Goal: Task Accomplishment & Management: Manage account settings

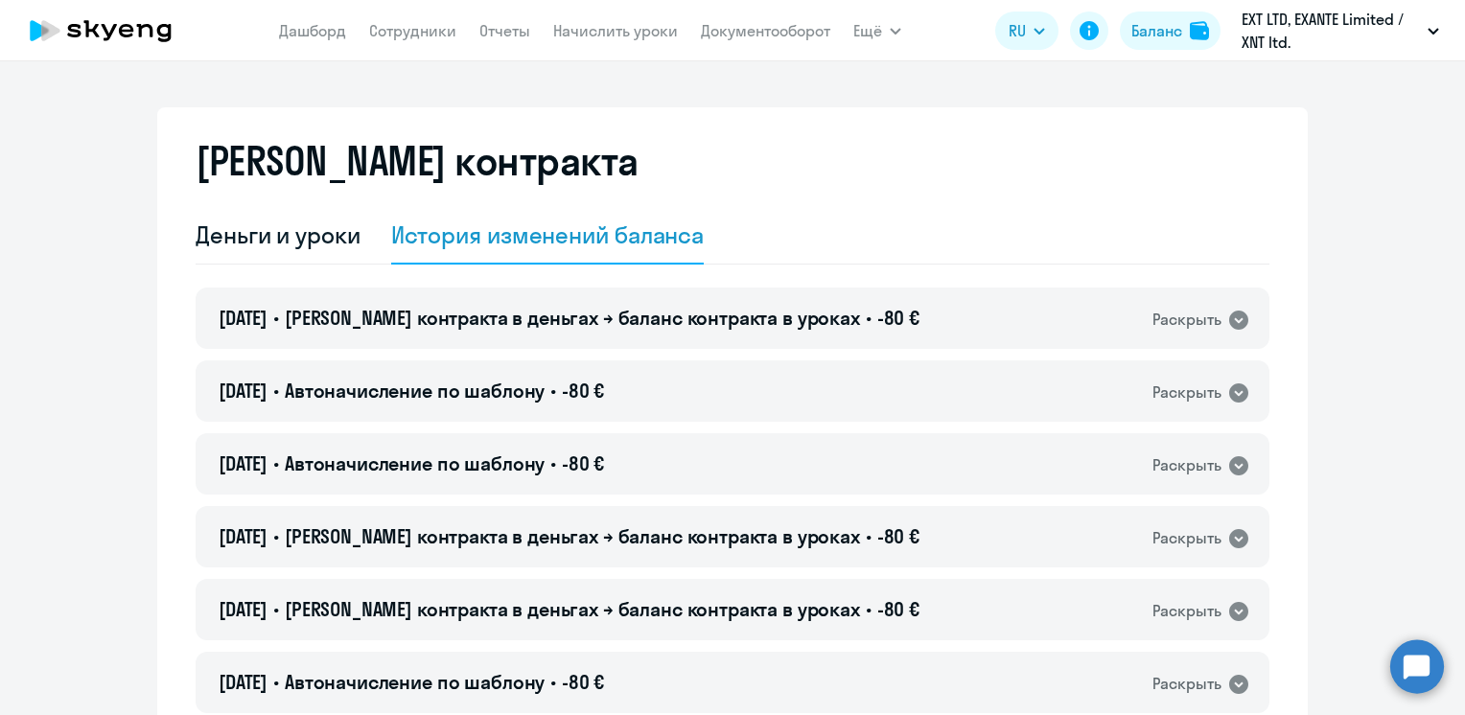
select select "english_adult_not_native_speaker"
drag, startPoint x: 0, startPoint y: 0, endPoint x: 299, endPoint y: 35, distance: 301.3
click at [299, 35] on link "Дашборд" at bounding box center [312, 30] width 67 height 19
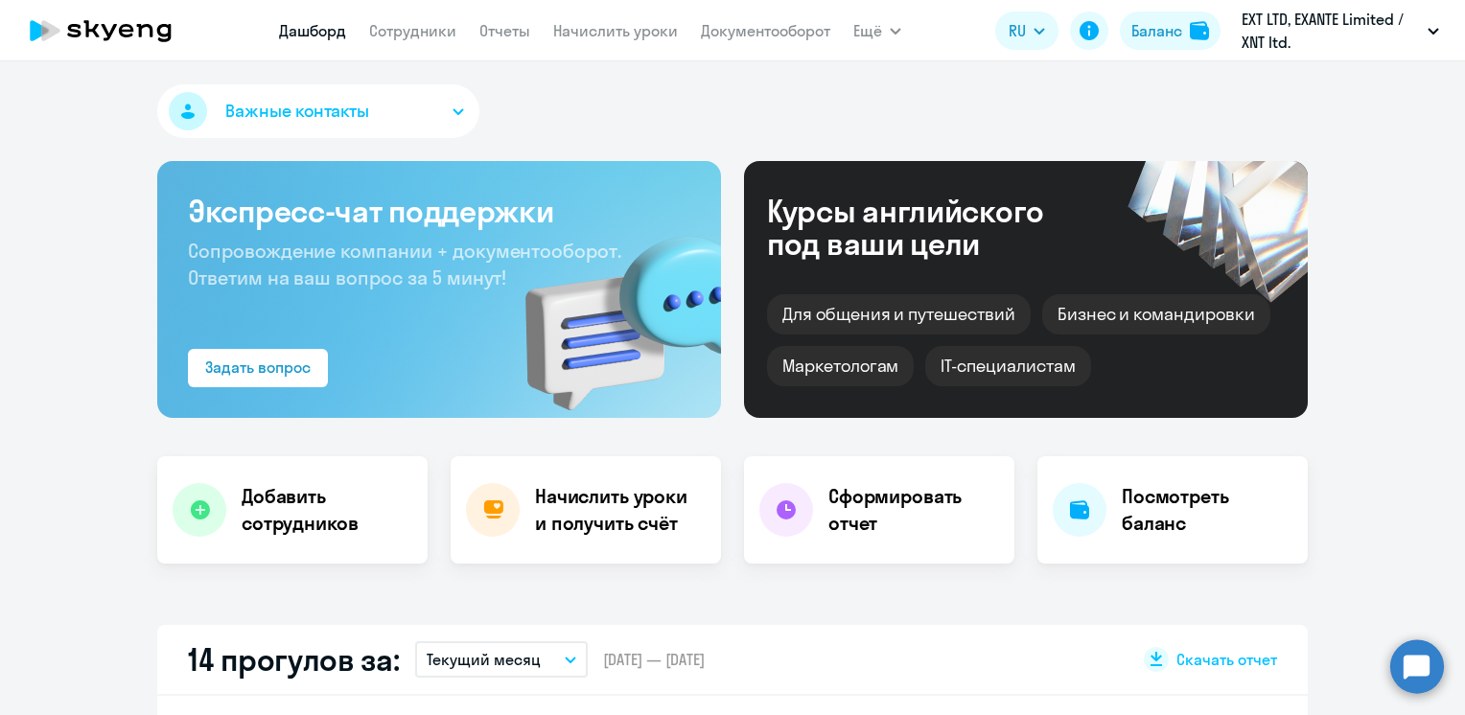
select select "30"
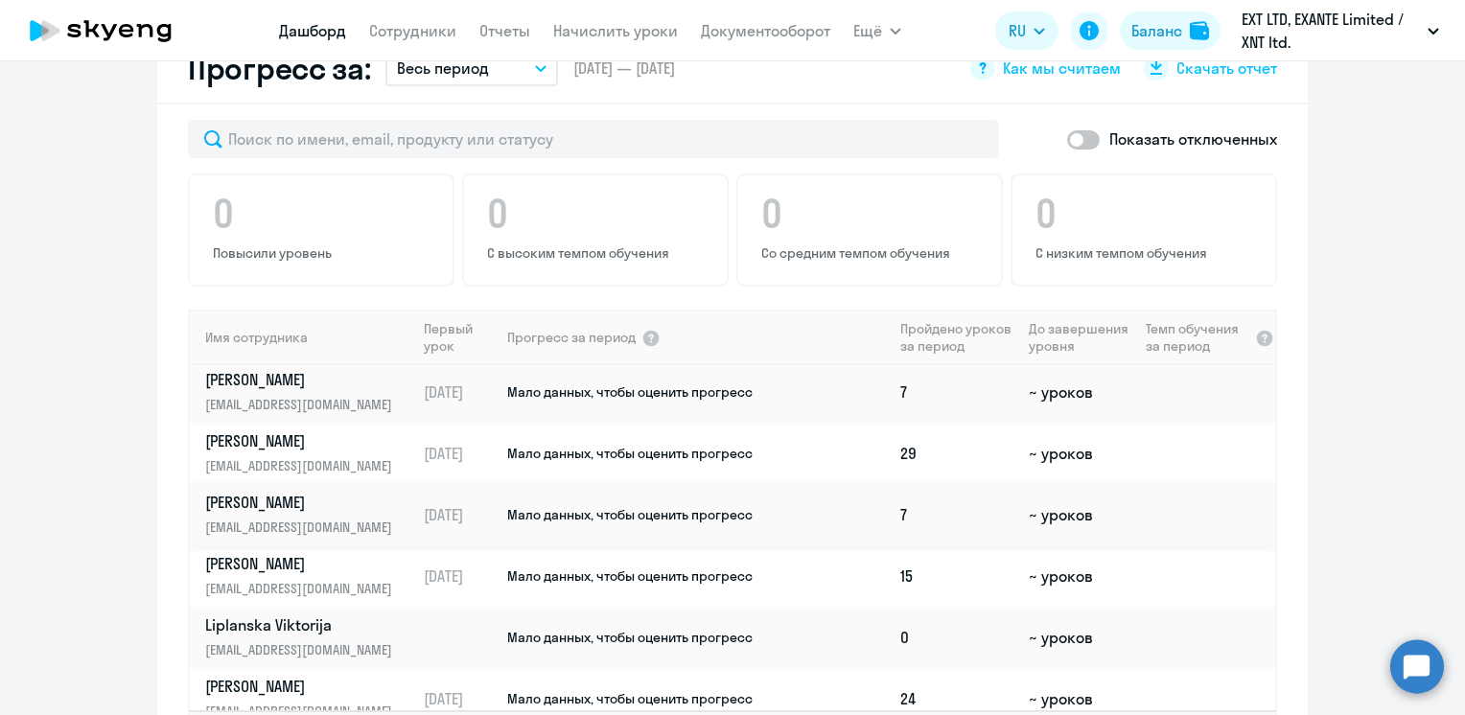
scroll to position [68, 0]
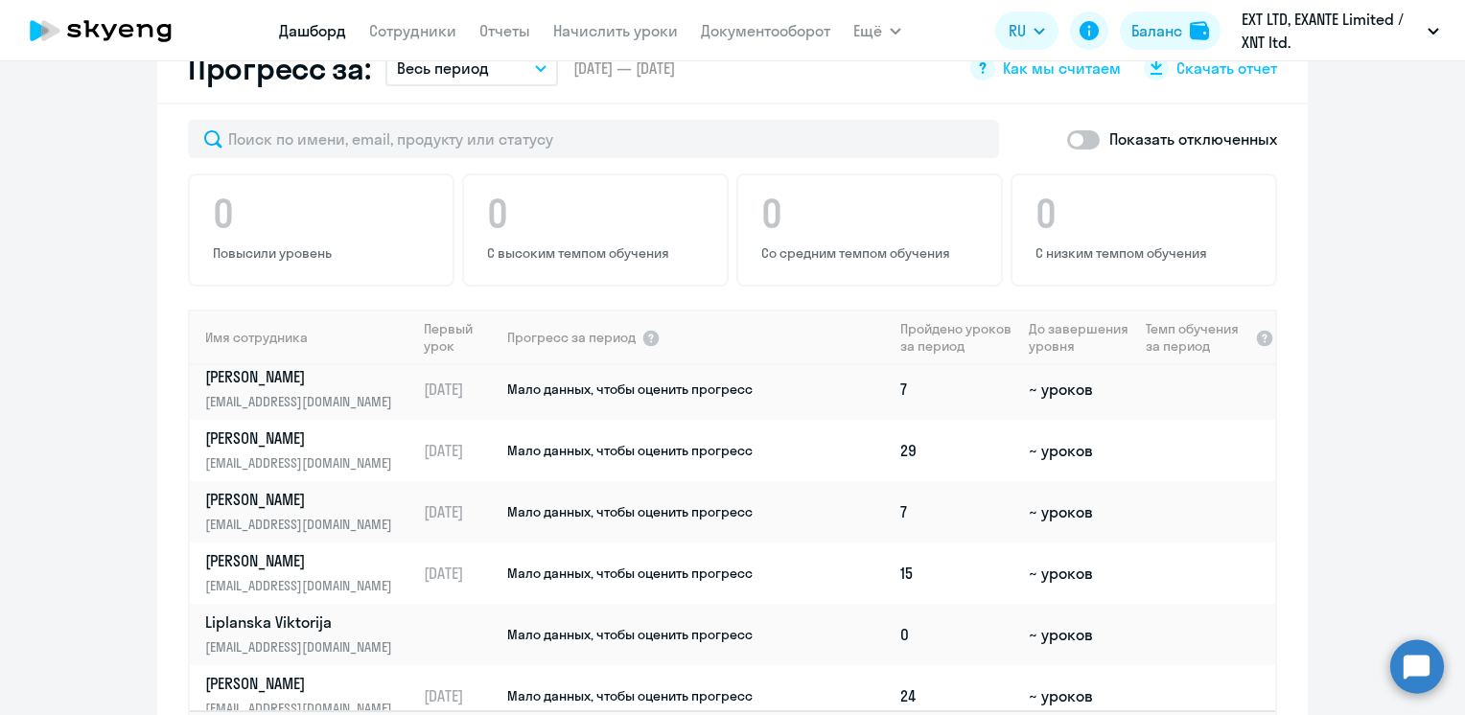
click at [1295, 378] on div "Показать отключенных 0 Повысили уровень 0 С высоким темпом обучения 0 Со средни…" at bounding box center [732, 456] width 1151 height 702
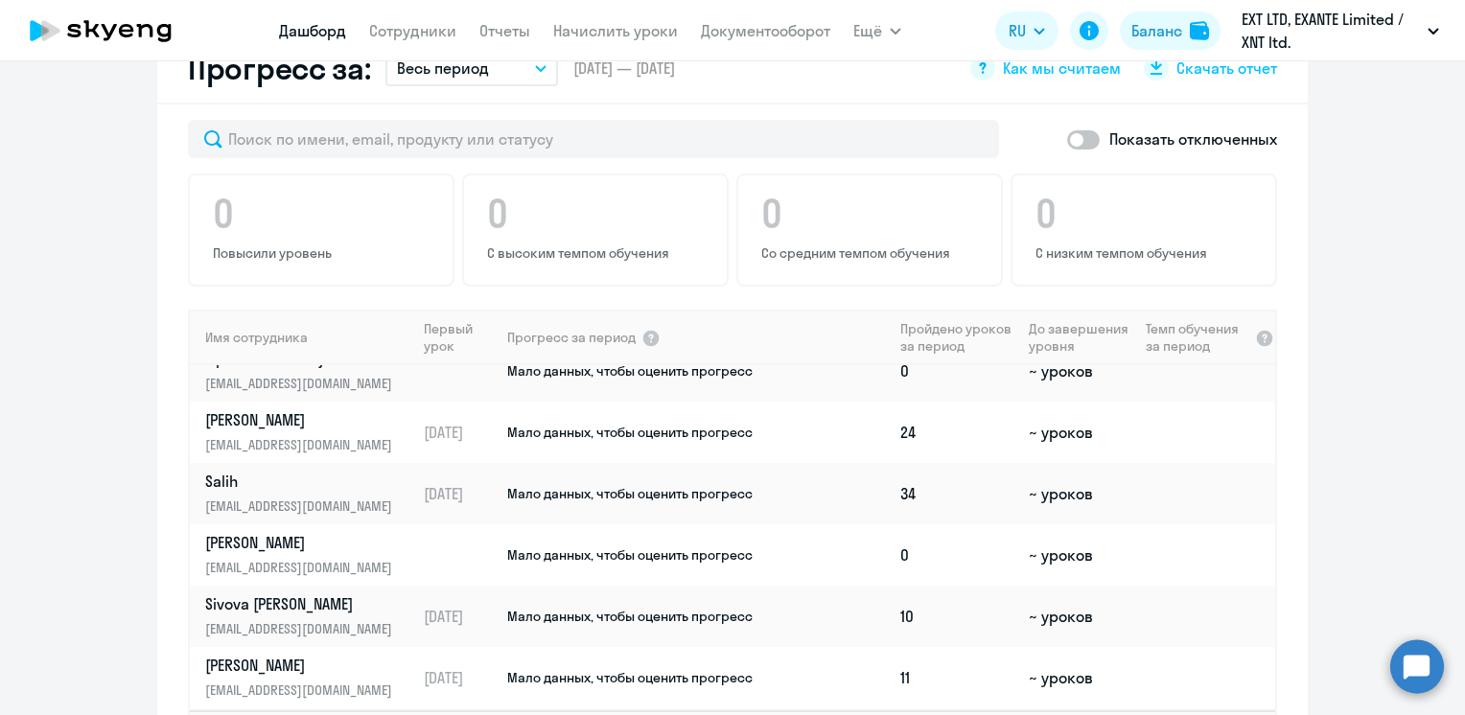
scroll to position [333, 0]
click at [222, 480] on p "Salih" at bounding box center [304, 480] width 198 height 21
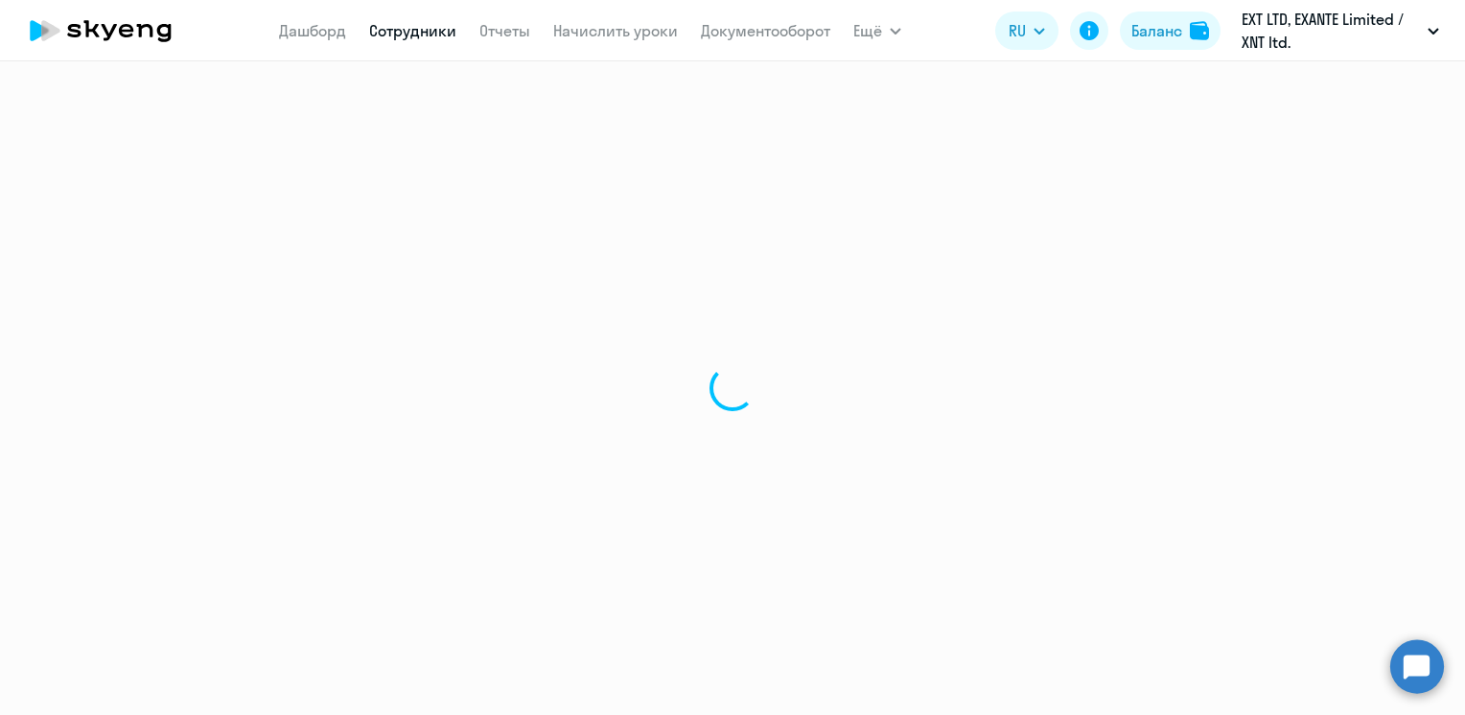
click at [222, 480] on div at bounding box center [732, 388] width 1465 height 654
select select "english"
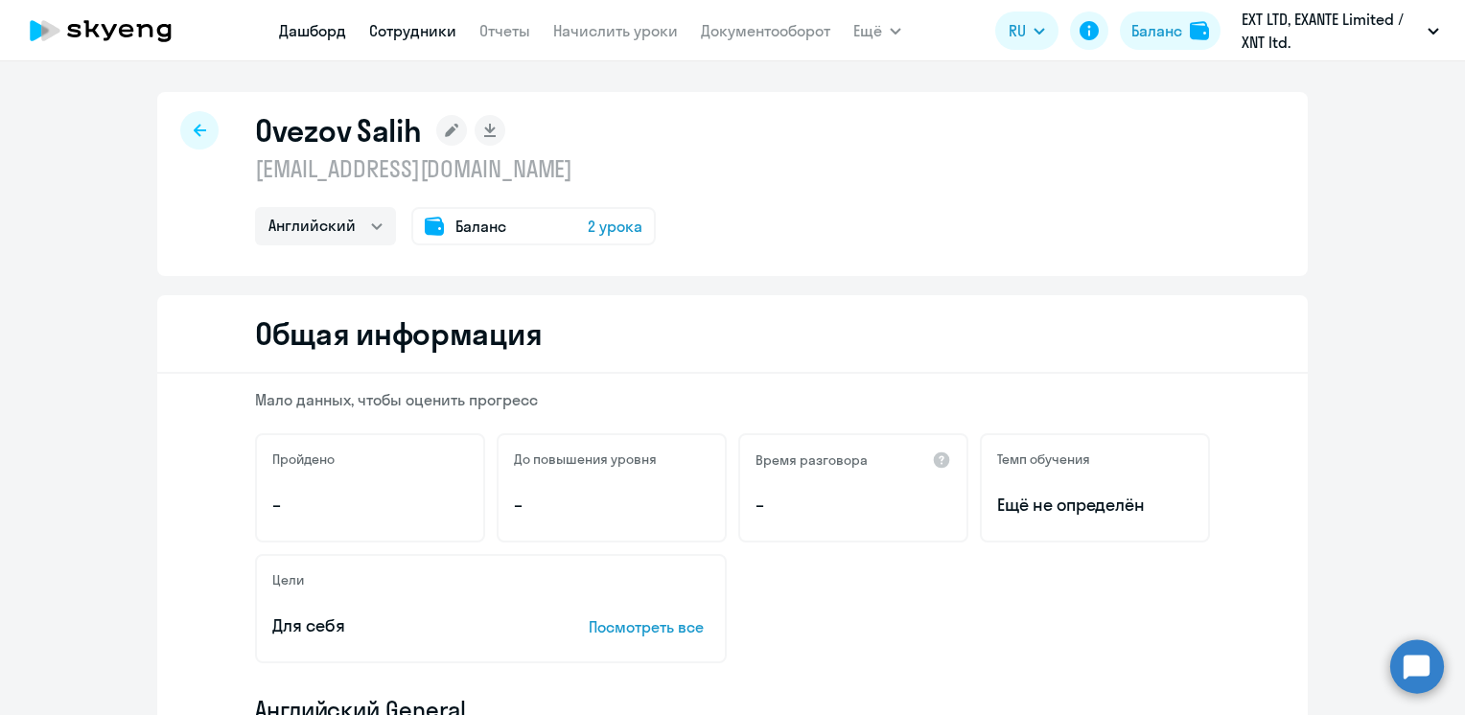
click at [321, 28] on link "Дашборд" at bounding box center [312, 30] width 67 height 19
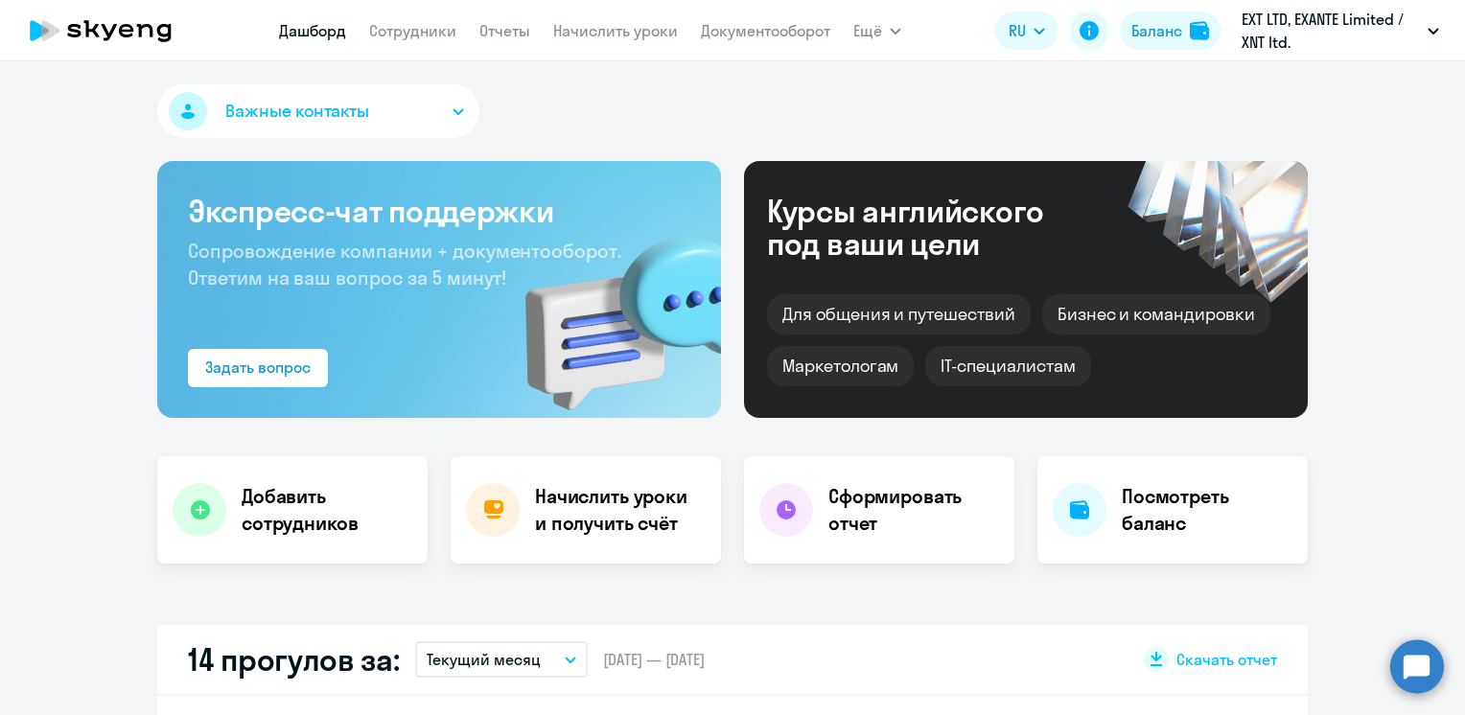
select select "30"
click at [524, 29] on link "Отчеты" at bounding box center [505, 30] width 51 height 19
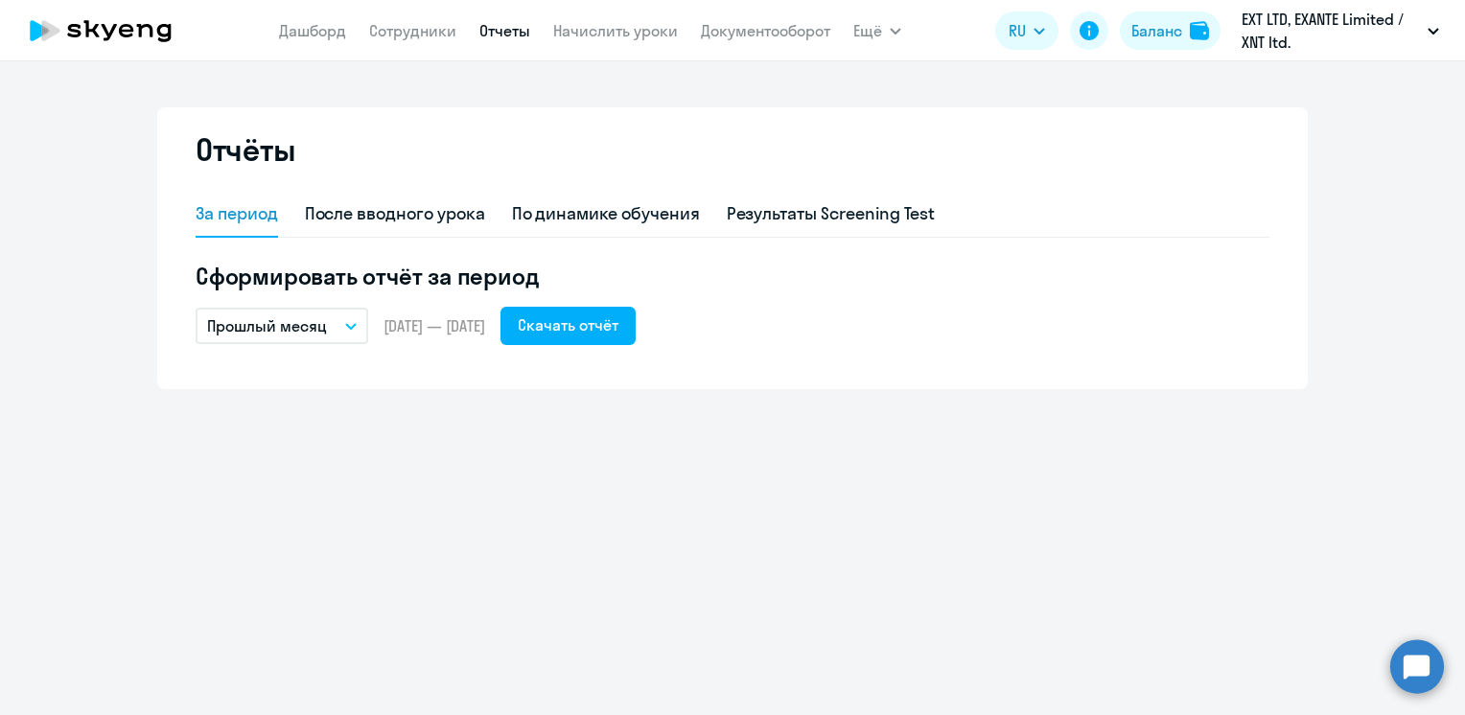
click at [322, 332] on p "Прошлый месяц" at bounding box center [267, 326] width 120 height 23
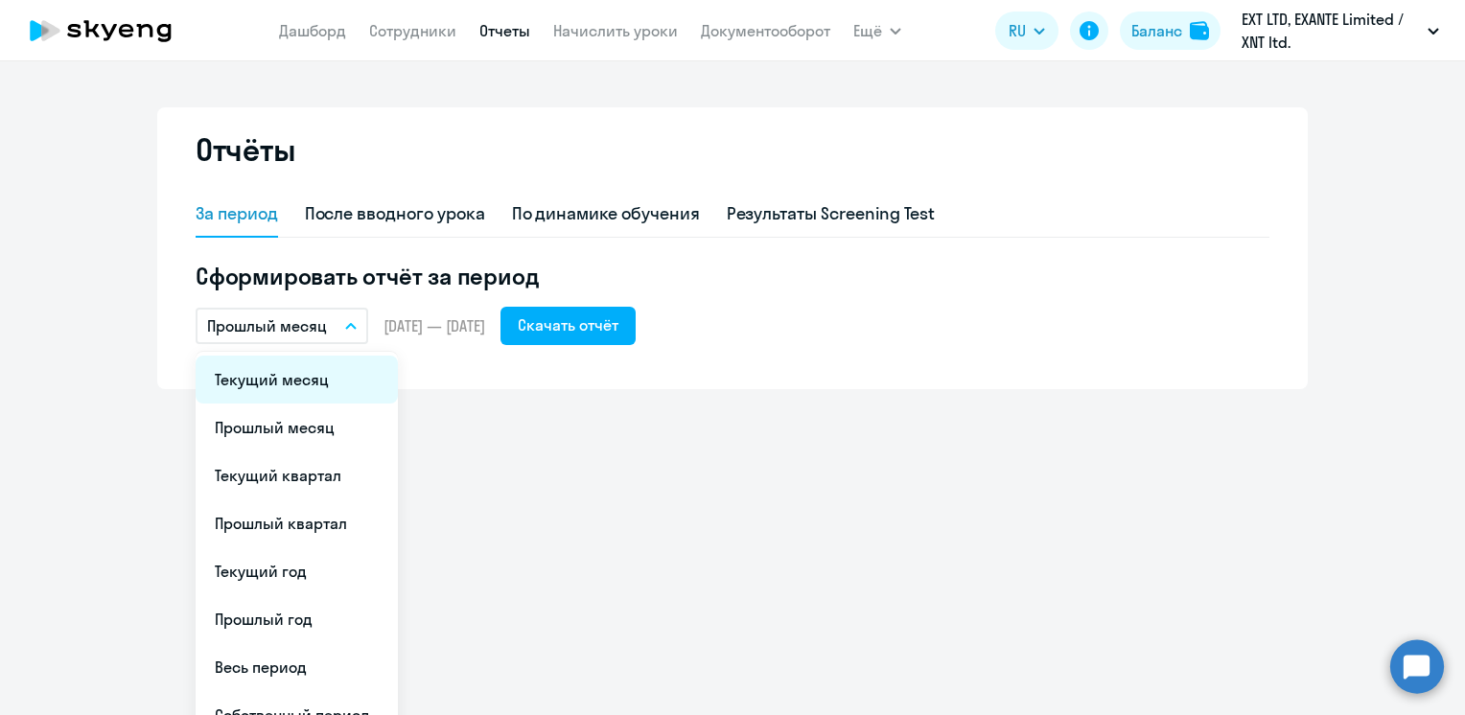
click at [314, 396] on li "Текущий месяц" at bounding box center [297, 380] width 202 height 48
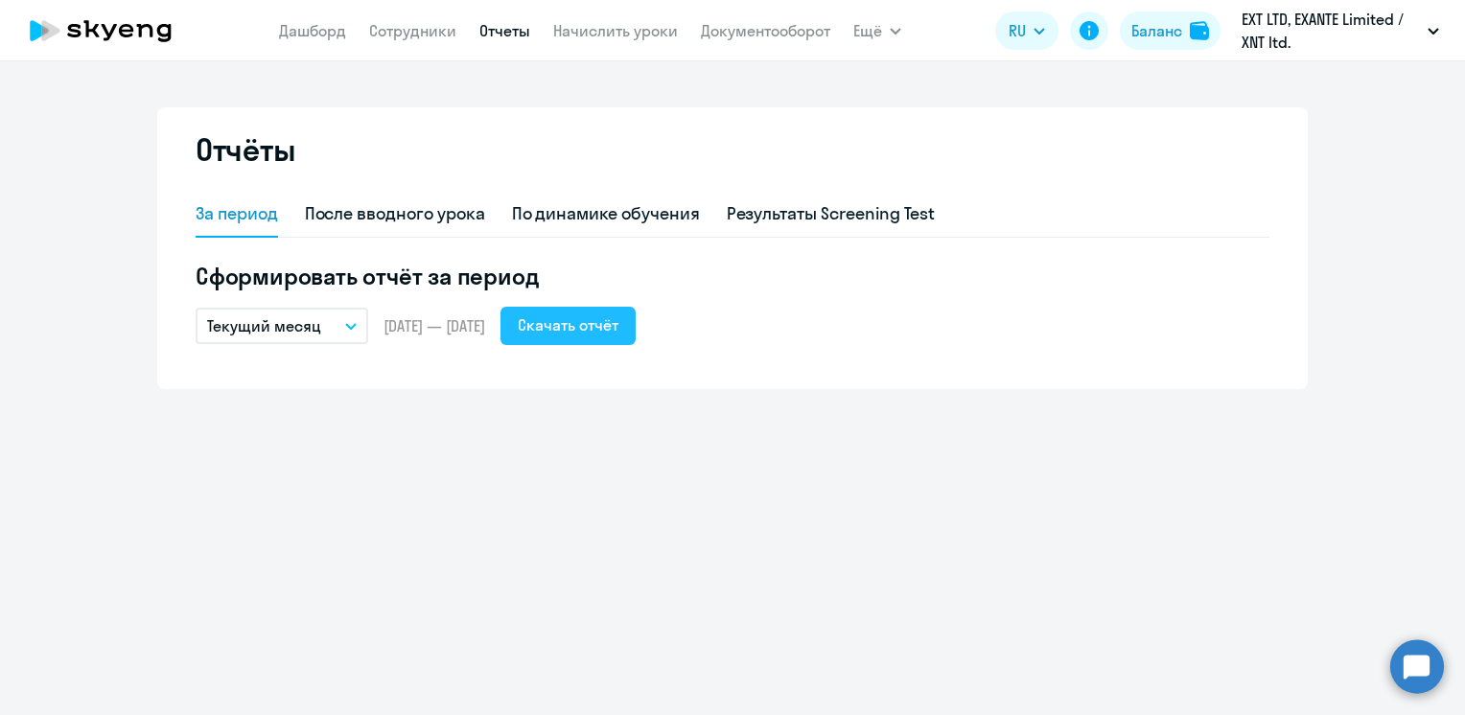
click at [619, 329] on div "Скачать отчёт" at bounding box center [568, 325] width 101 height 23
click at [1409, 224] on ng-component "Отчёты За период После вводного урока По динамике обучения Результаты Screening…" at bounding box center [732, 248] width 1465 height 282
click at [653, 226] on div "По динамике обучения" at bounding box center [606, 215] width 188 height 46
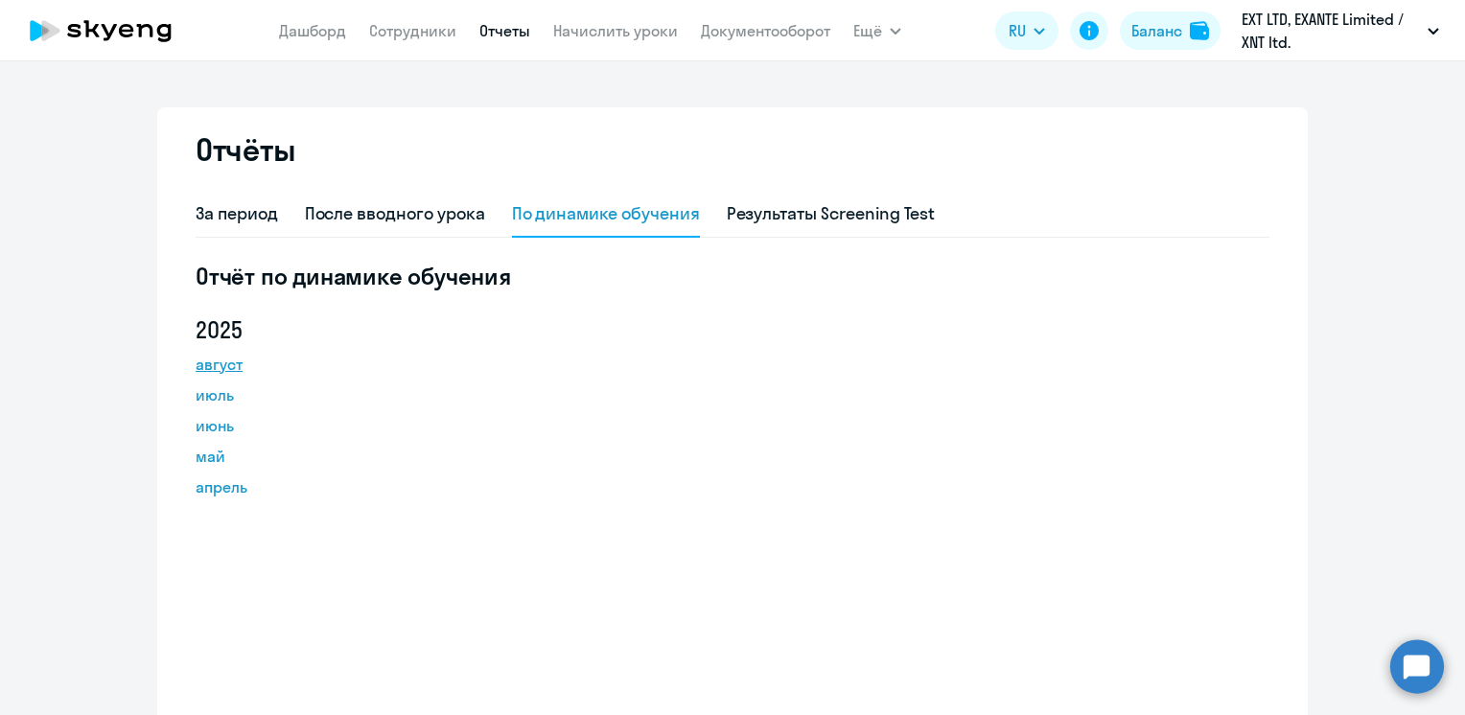
click at [222, 370] on link "август" at bounding box center [282, 364] width 173 height 23
click at [390, 29] on link "Сотрудники" at bounding box center [412, 30] width 87 height 19
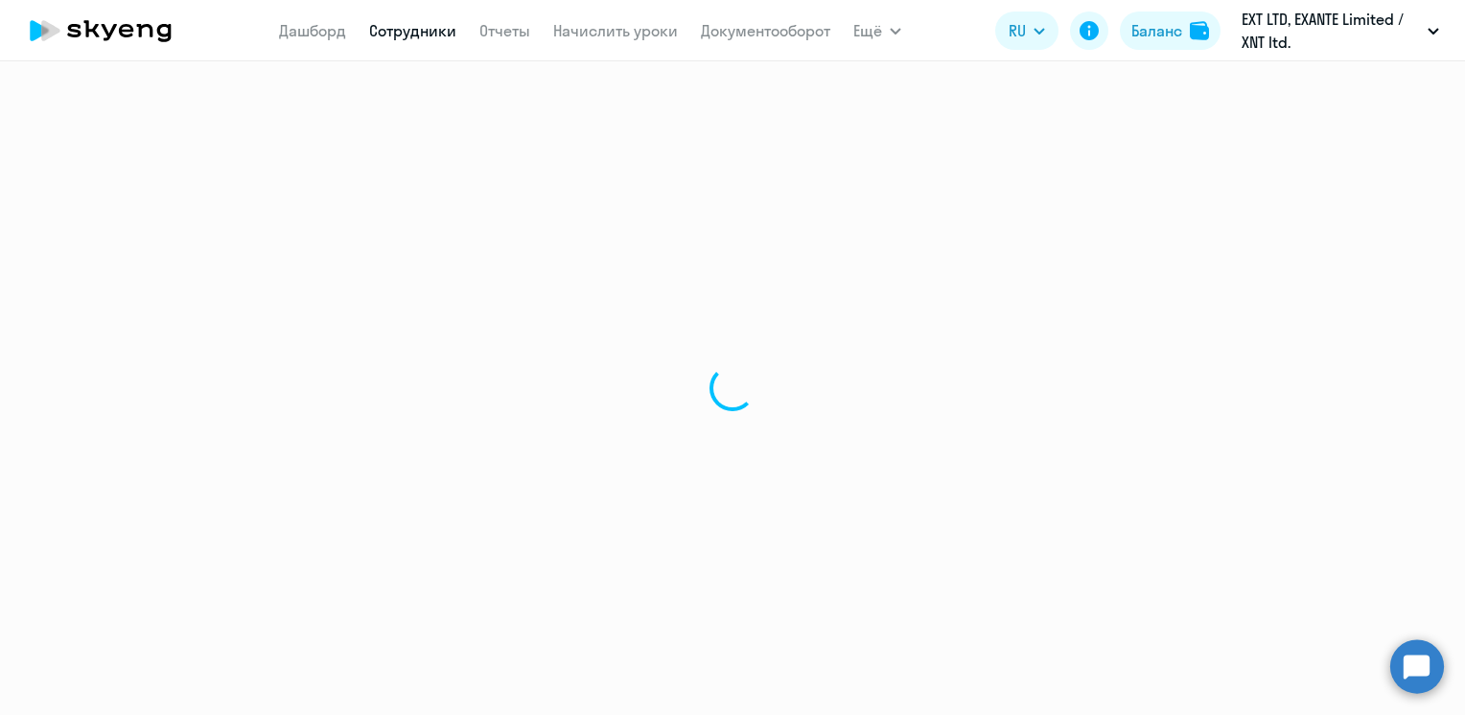
select select "30"
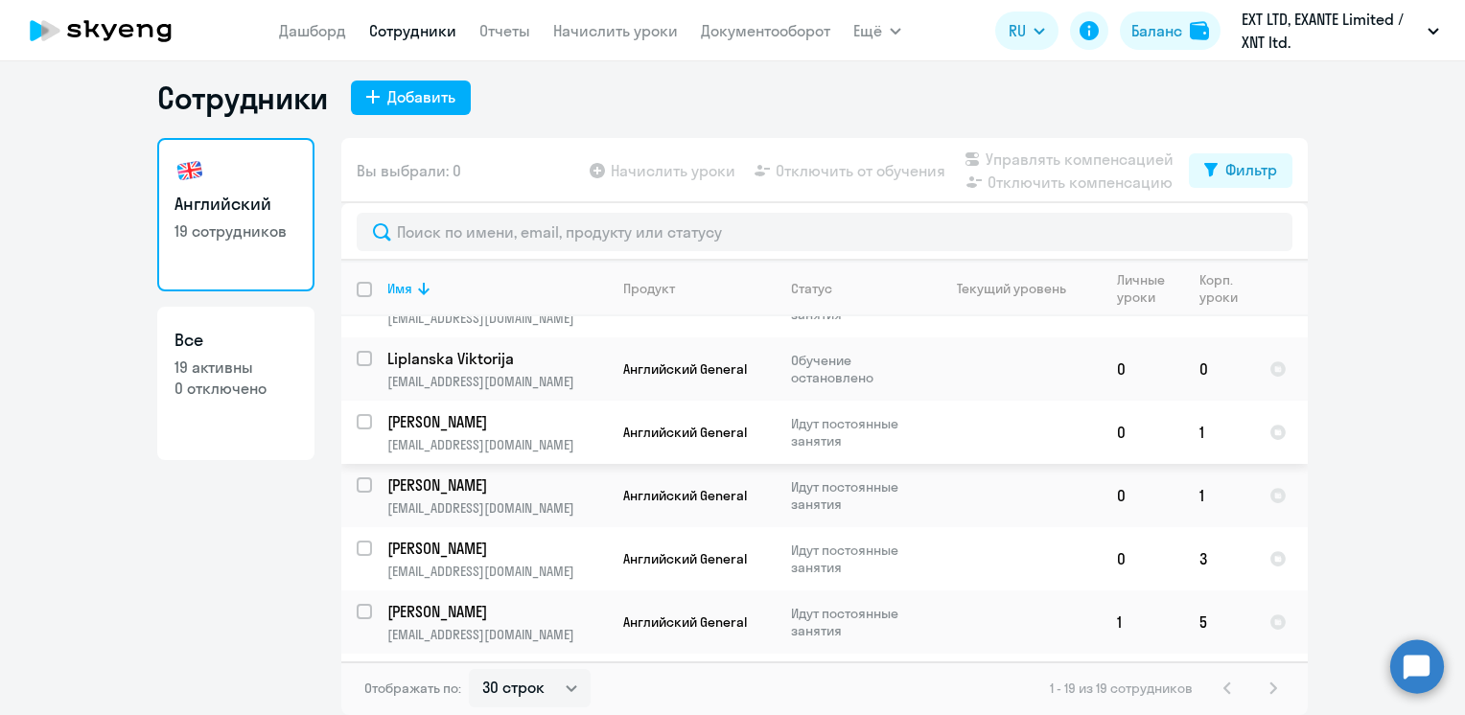
scroll to position [864, 0]
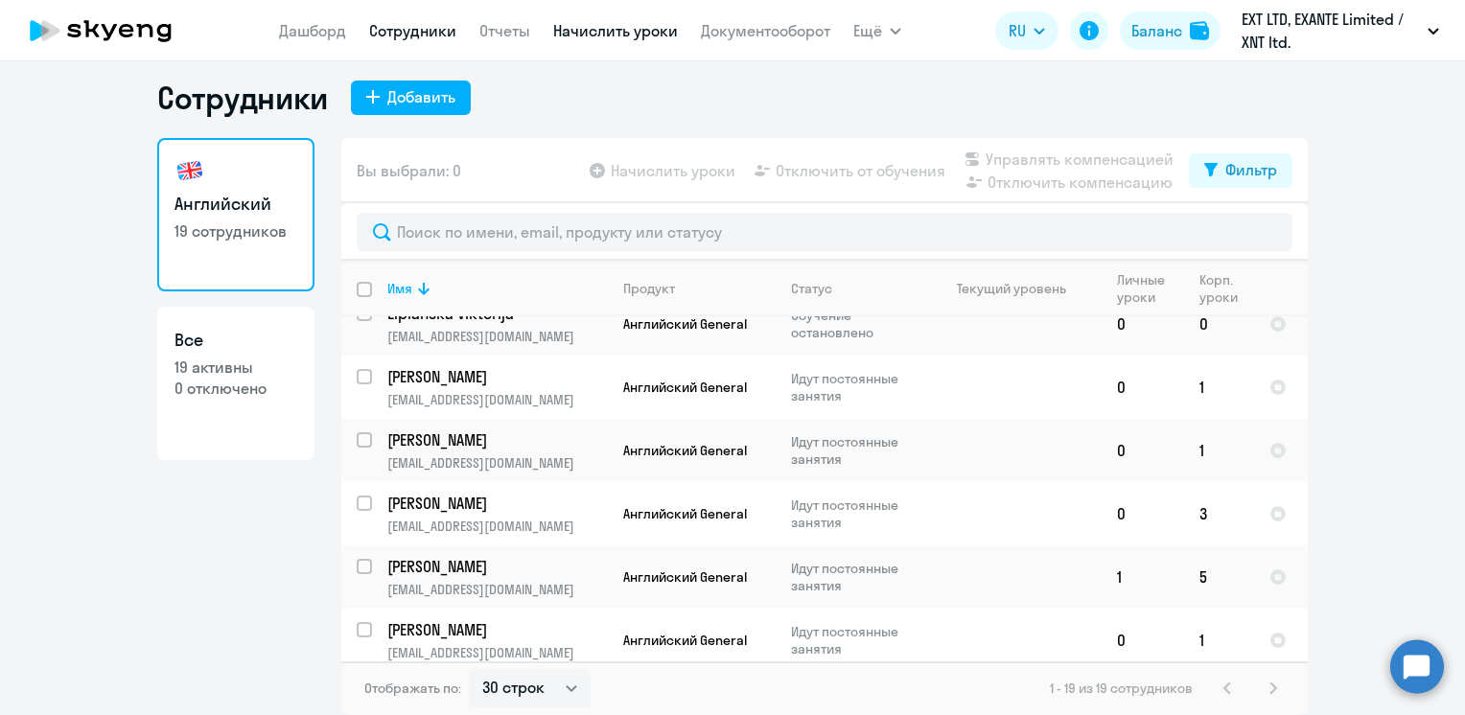
click at [598, 36] on link "Начислить уроки" at bounding box center [615, 30] width 125 height 19
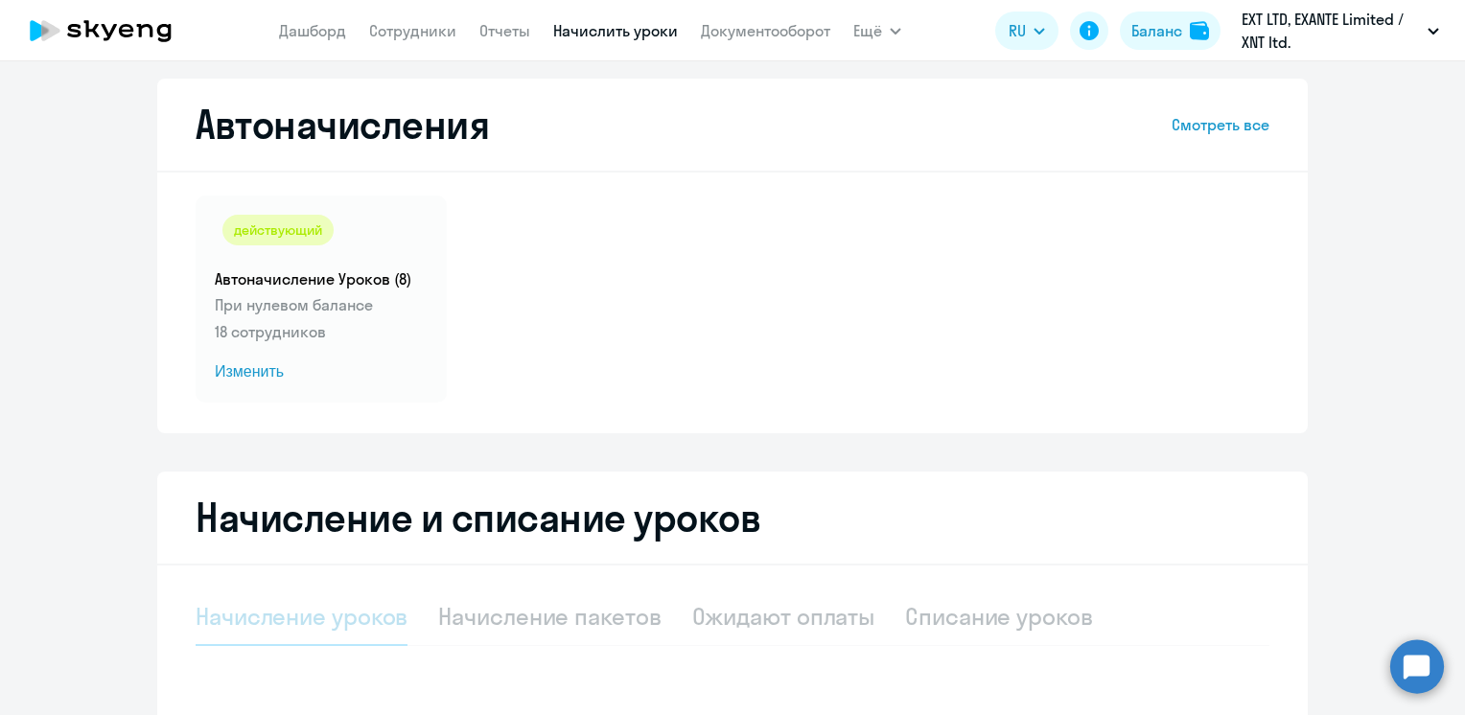
select select "10"
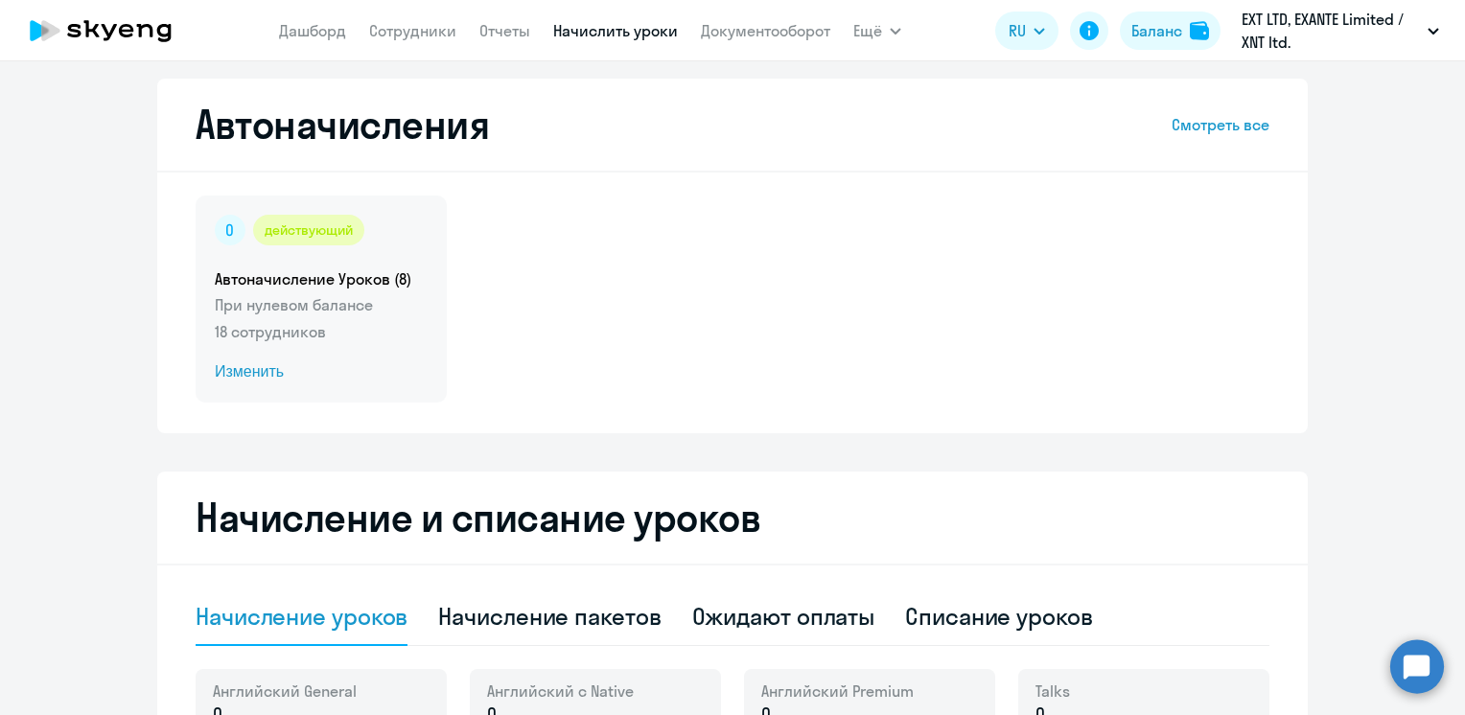
click at [301, 286] on h5 "Автоначисление Уроков (8)" at bounding box center [321, 279] width 213 height 21
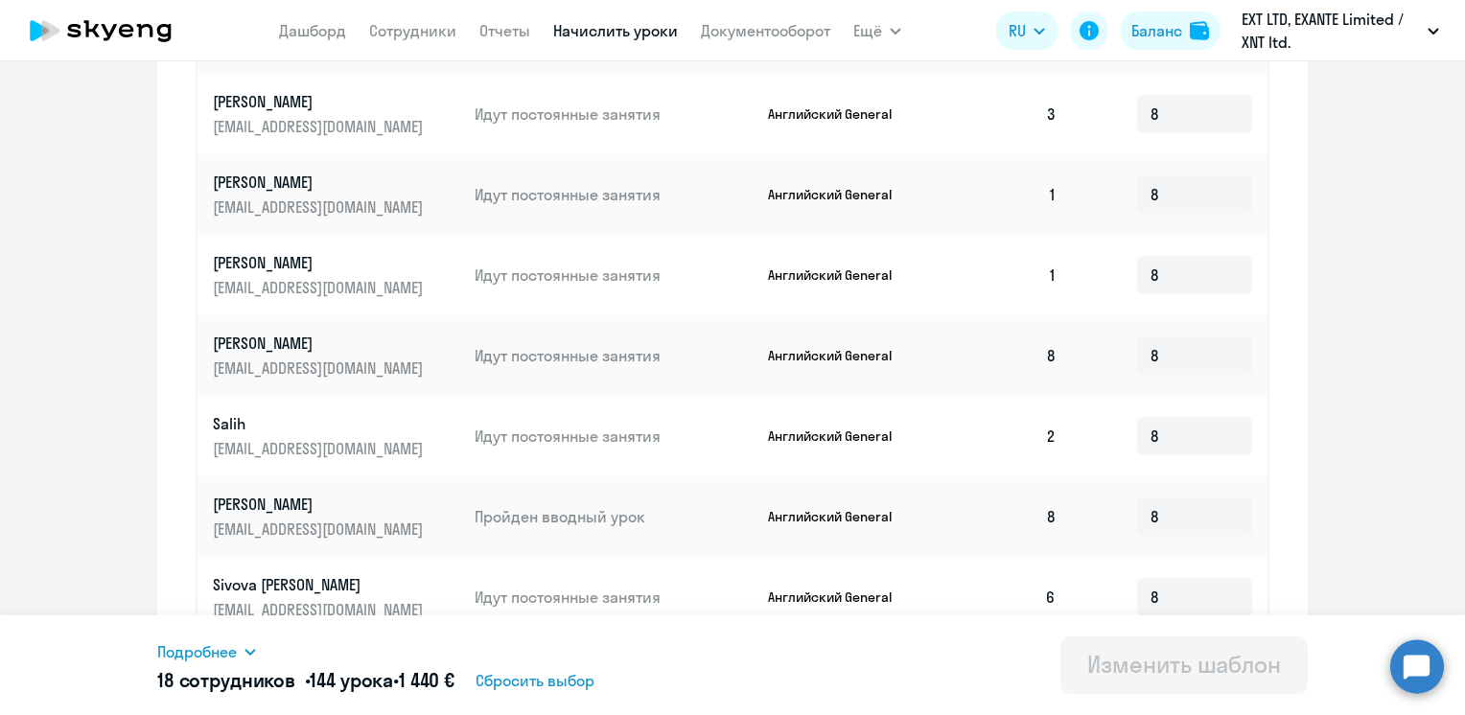
scroll to position [971, 0]
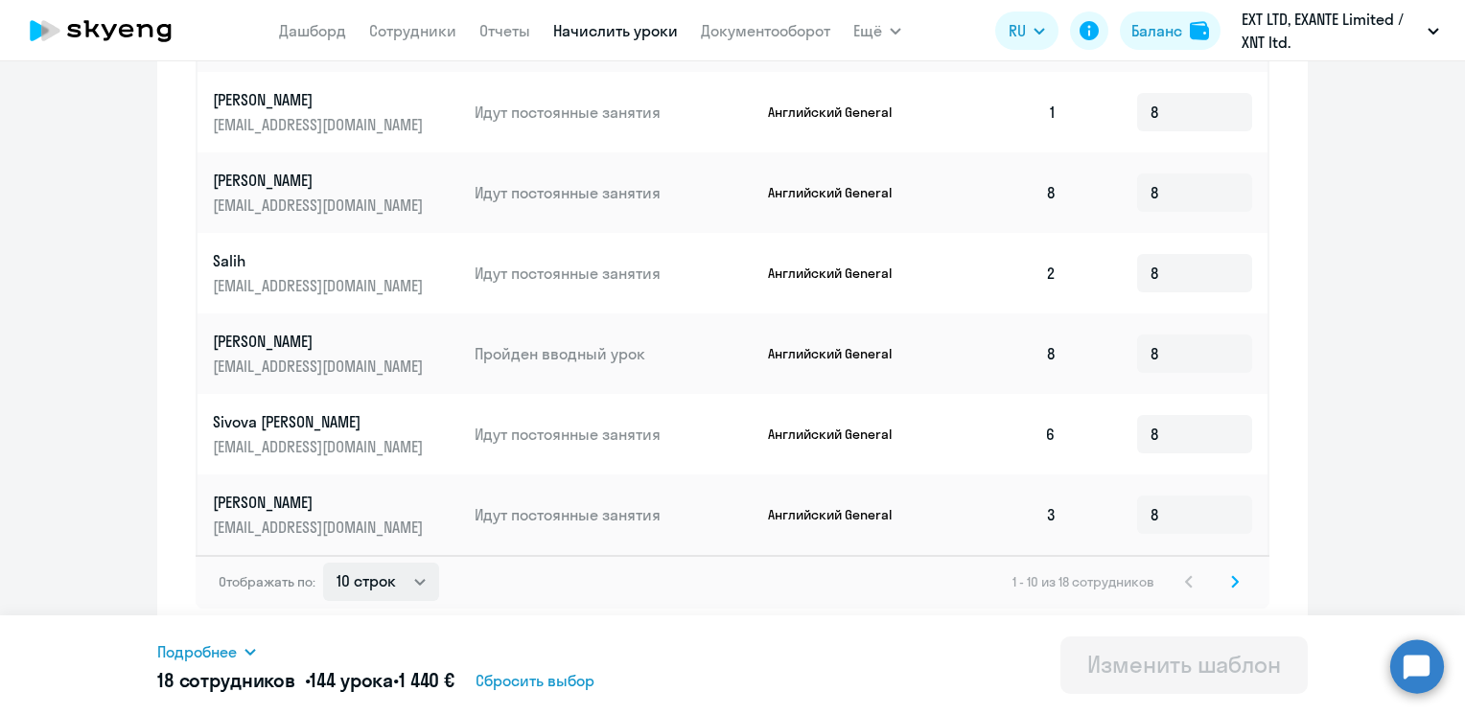
drag, startPoint x: 416, startPoint y: 613, endPoint x: 408, endPoint y: 600, distance: 15.2
click at [408, 600] on select "10 строк 30 строк 50 строк" at bounding box center [381, 582] width 116 height 38
select select "50"
click at [323, 563] on select "10 строк 30 строк 50 строк" at bounding box center [381, 582] width 116 height 38
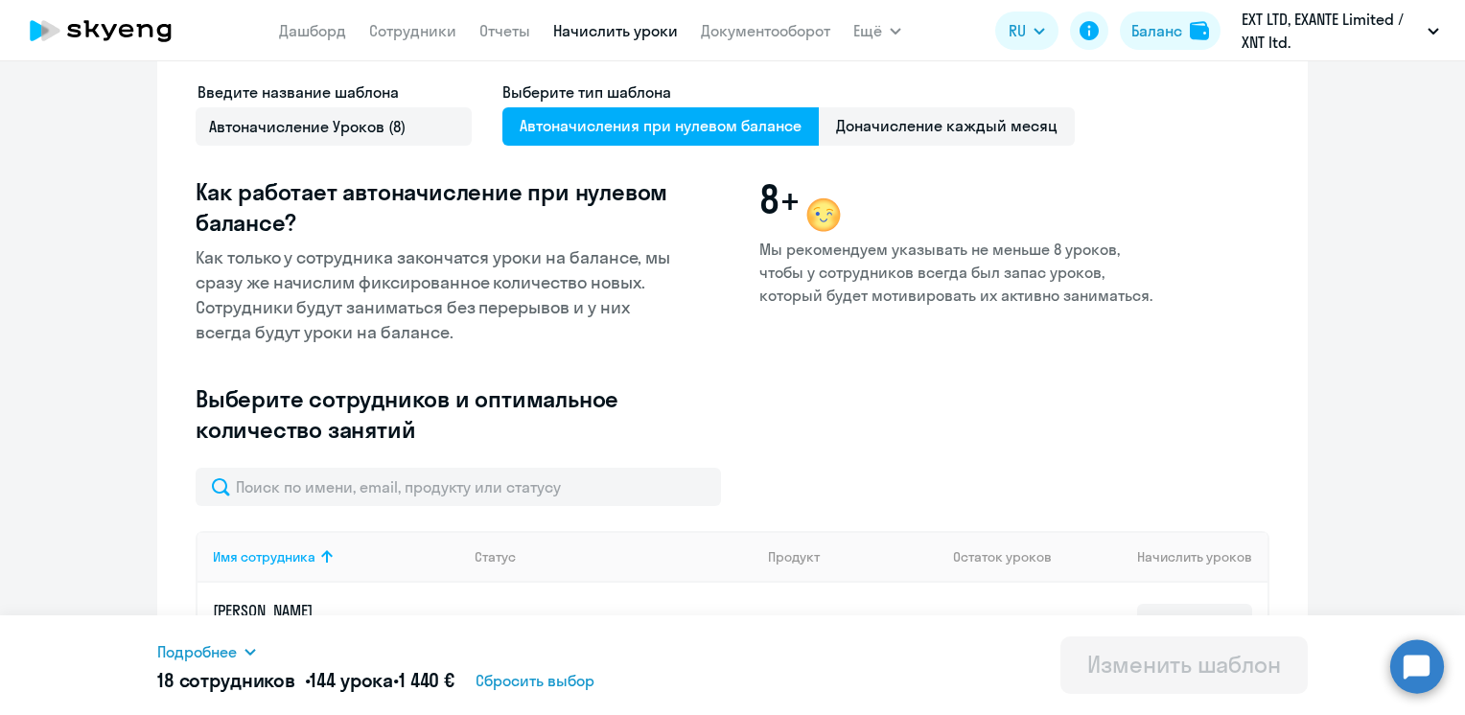
scroll to position [67, 0]
